Goal: Communication & Community: Answer question/provide support

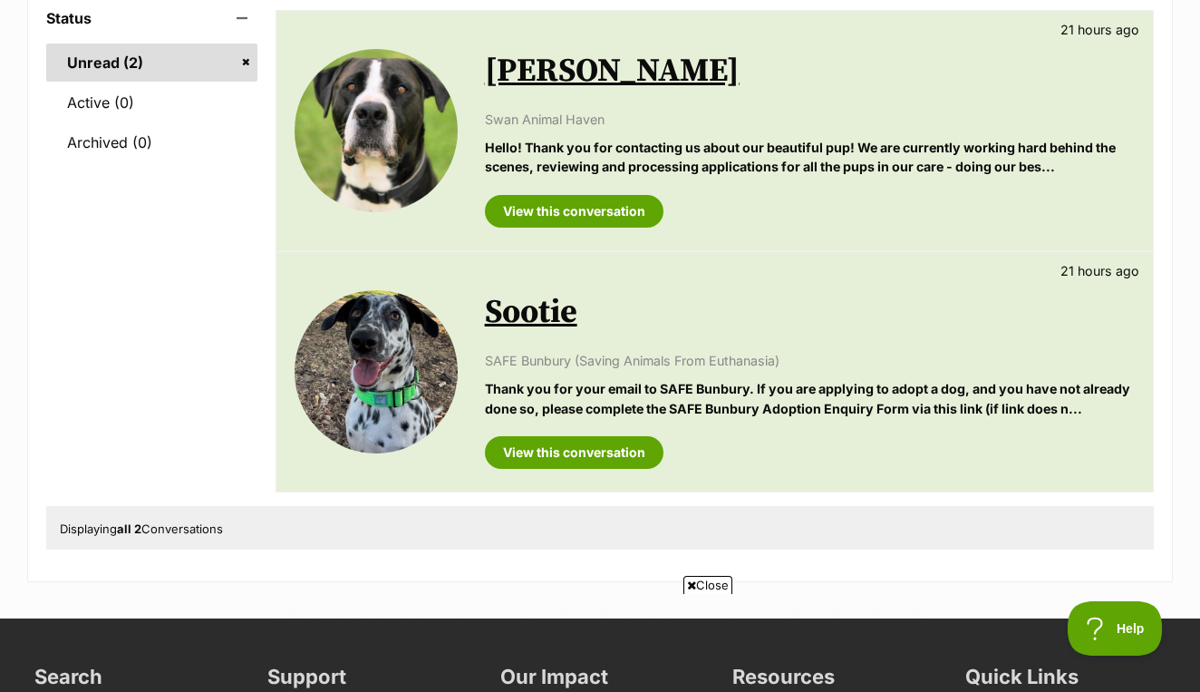
click at [425, 379] on img at bounding box center [376, 371] width 163 height 163
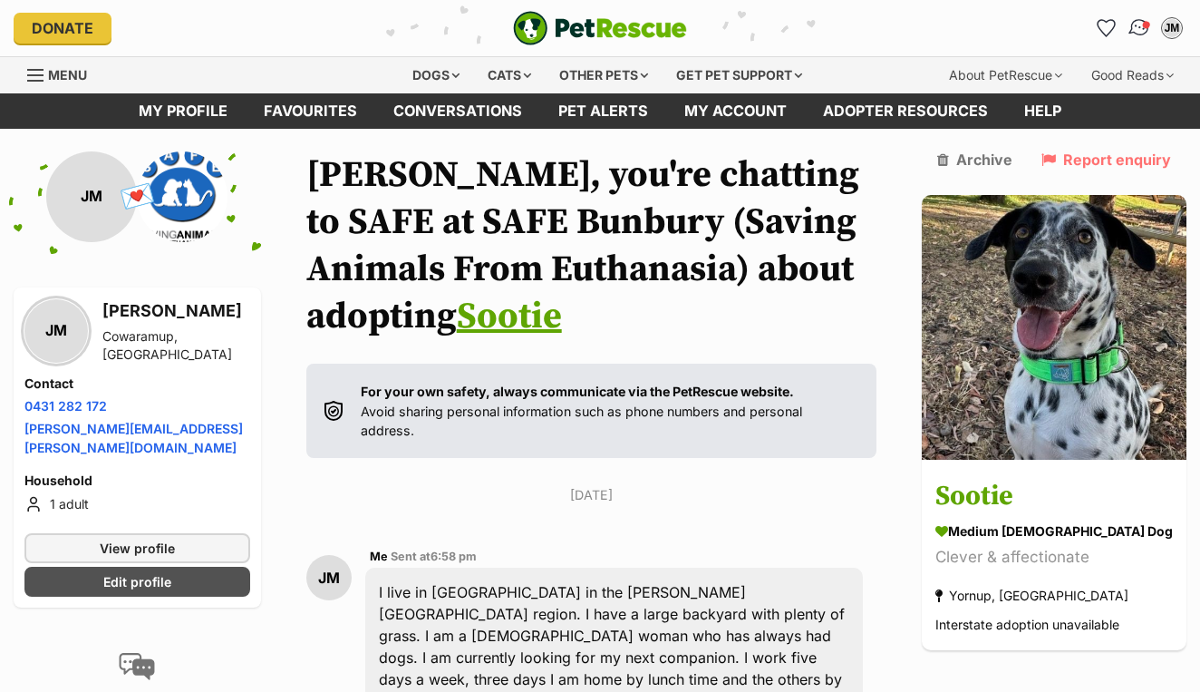
click at [1140, 28] on img "Conversations" at bounding box center [1140, 28] width 24 height 24
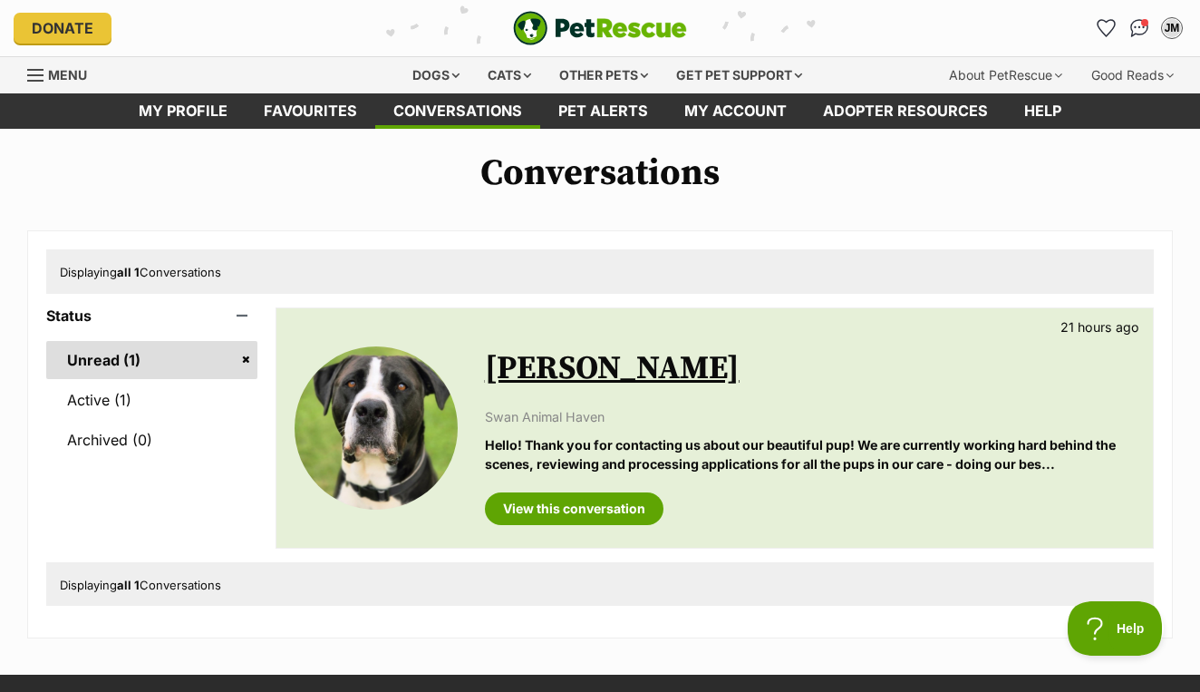
click at [693, 361] on h2 "[PERSON_NAME]" at bounding box center [810, 369] width 650 height 40
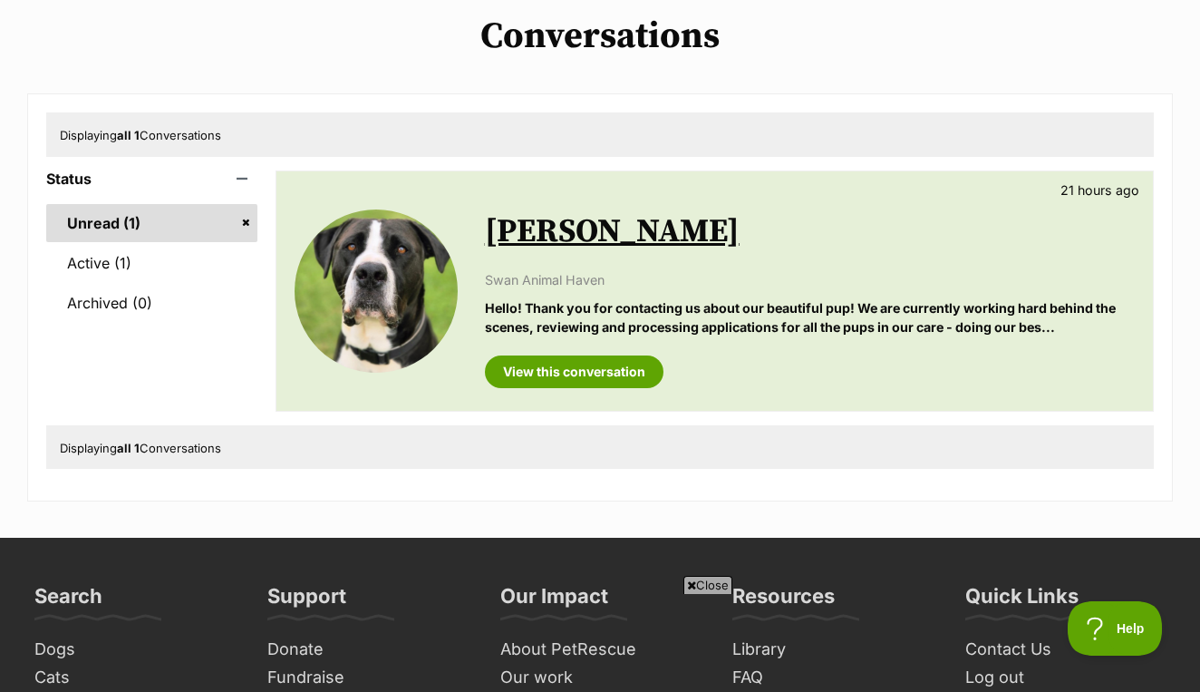
scroll to position [138, 0]
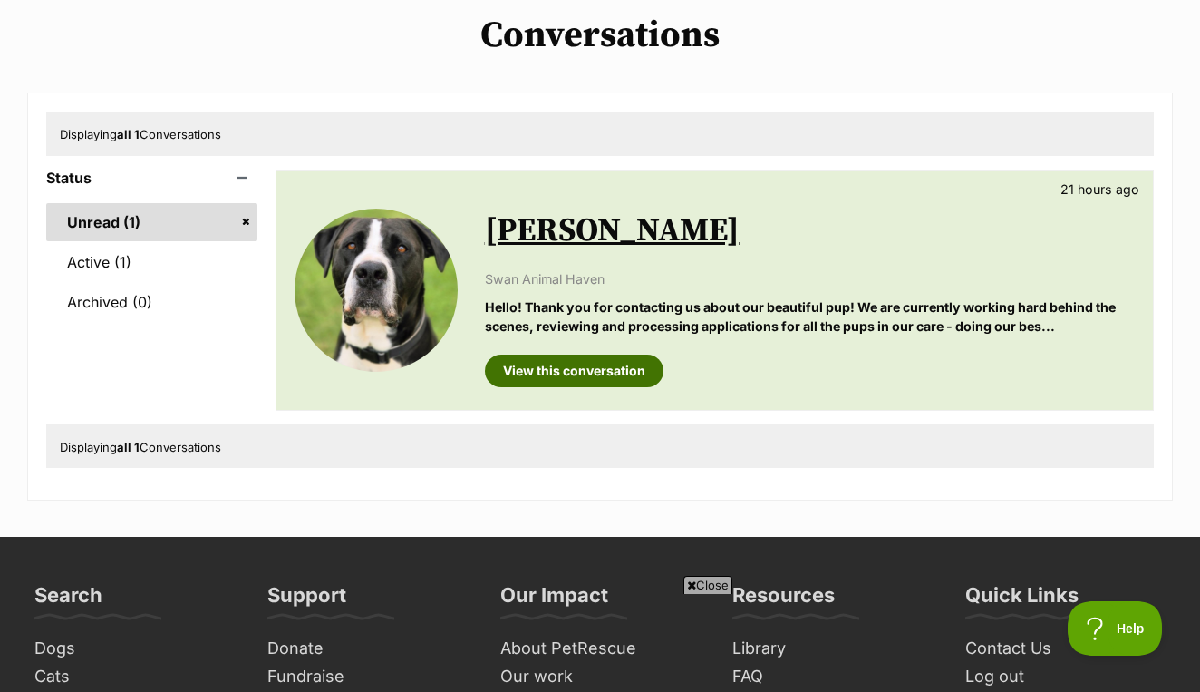
click at [581, 382] on link "View this conversation" at bounding box center [574, 370] width 179 height 33
